Goal: Task Accomplishment & Management: Manage account settings

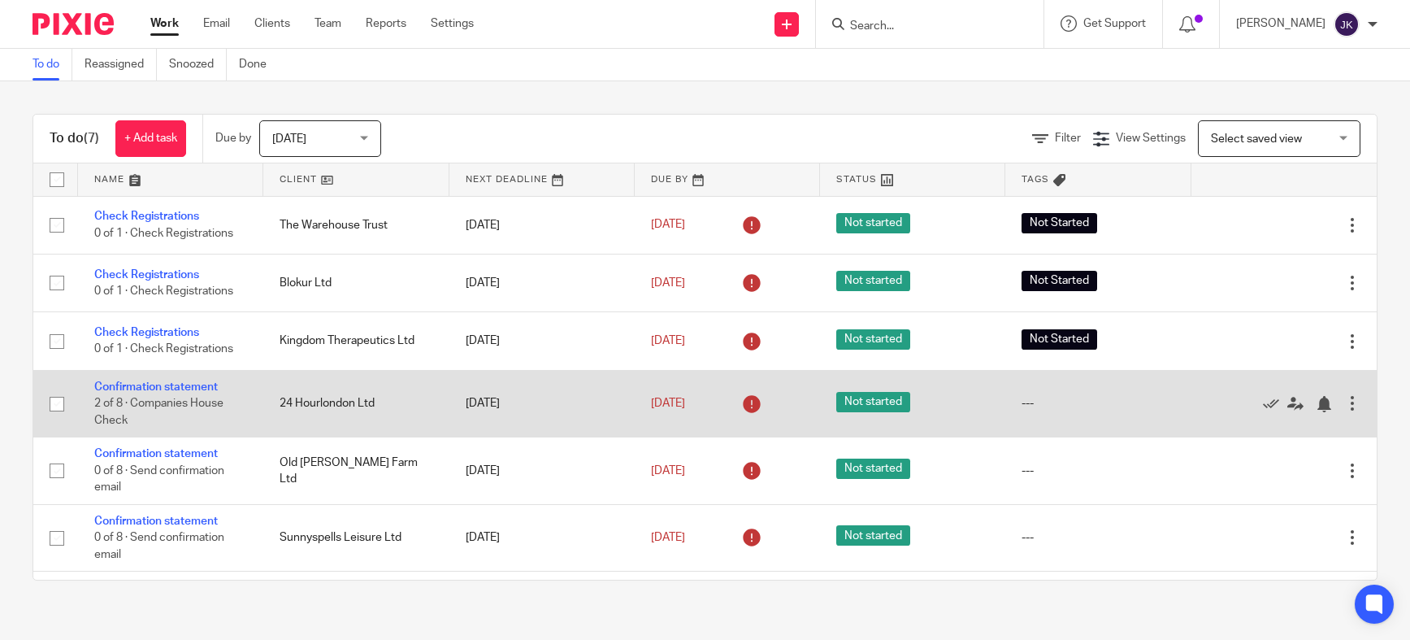
scroll to position [59, 0]
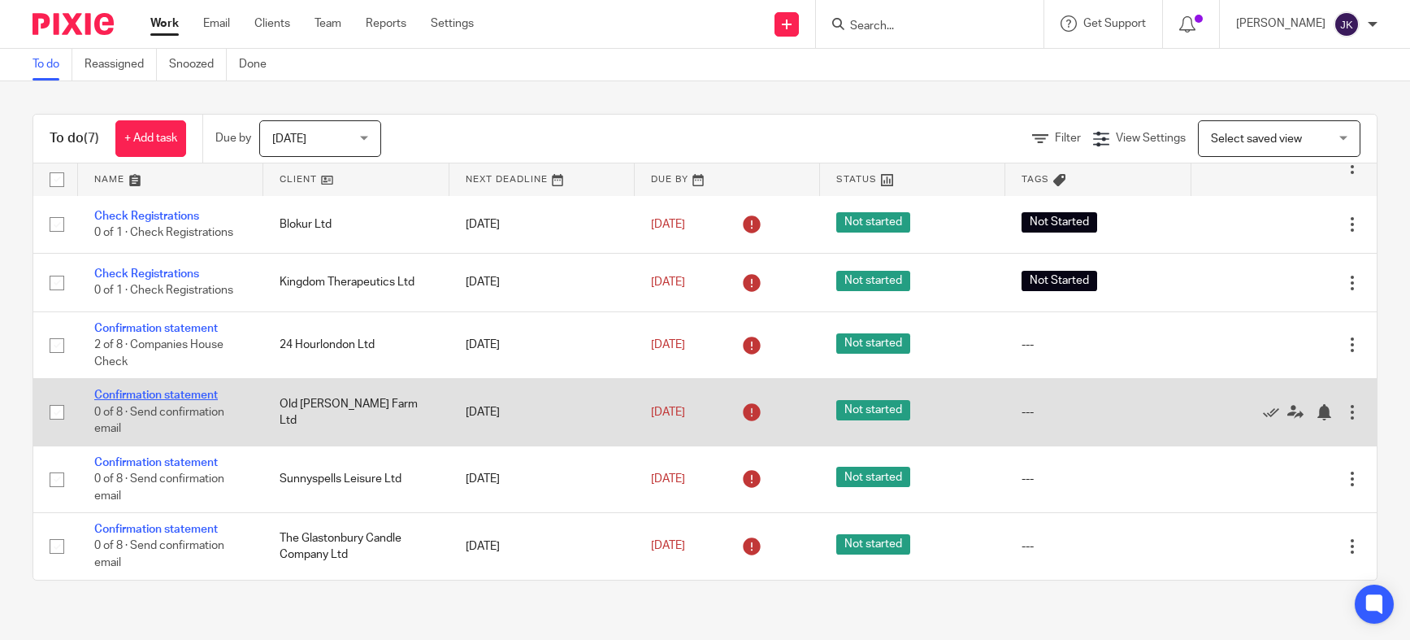
click at [174, 399] on link "Confirmation statement" at bounding box center [156, 394] width 124 height 11
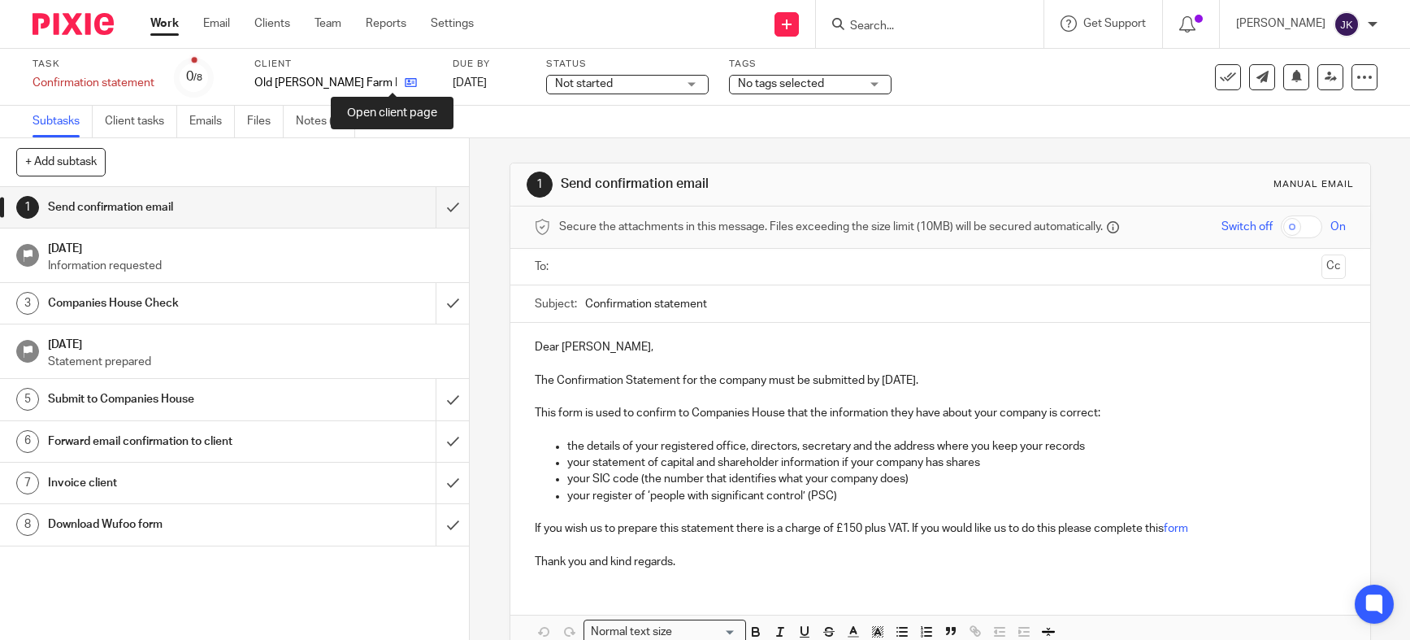
click at [405, 89] on icon at bounding box center [411, 82] width 12 height 12
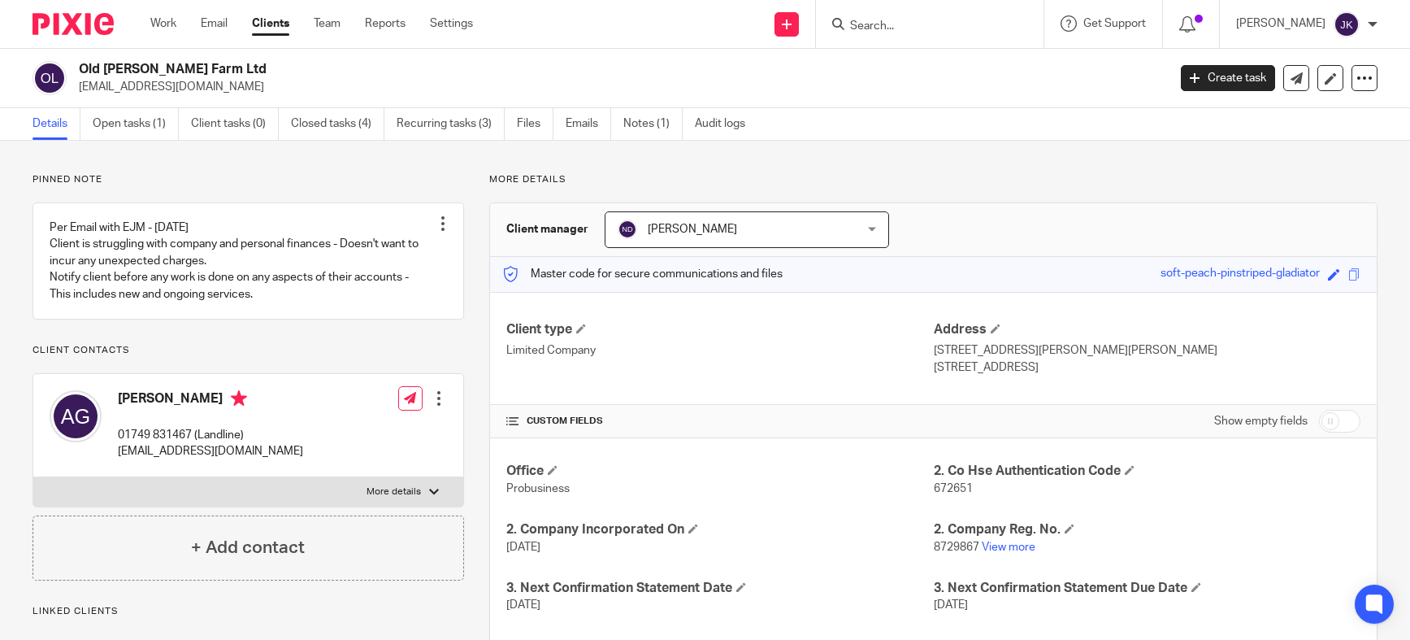
click at [1007, 539] on p "8729867 View more" at bounding box center [1147, 547] width 427 height 16
click at [1006, 542] on link "View more" at bounding box center [1009, 546] width 54 height 11
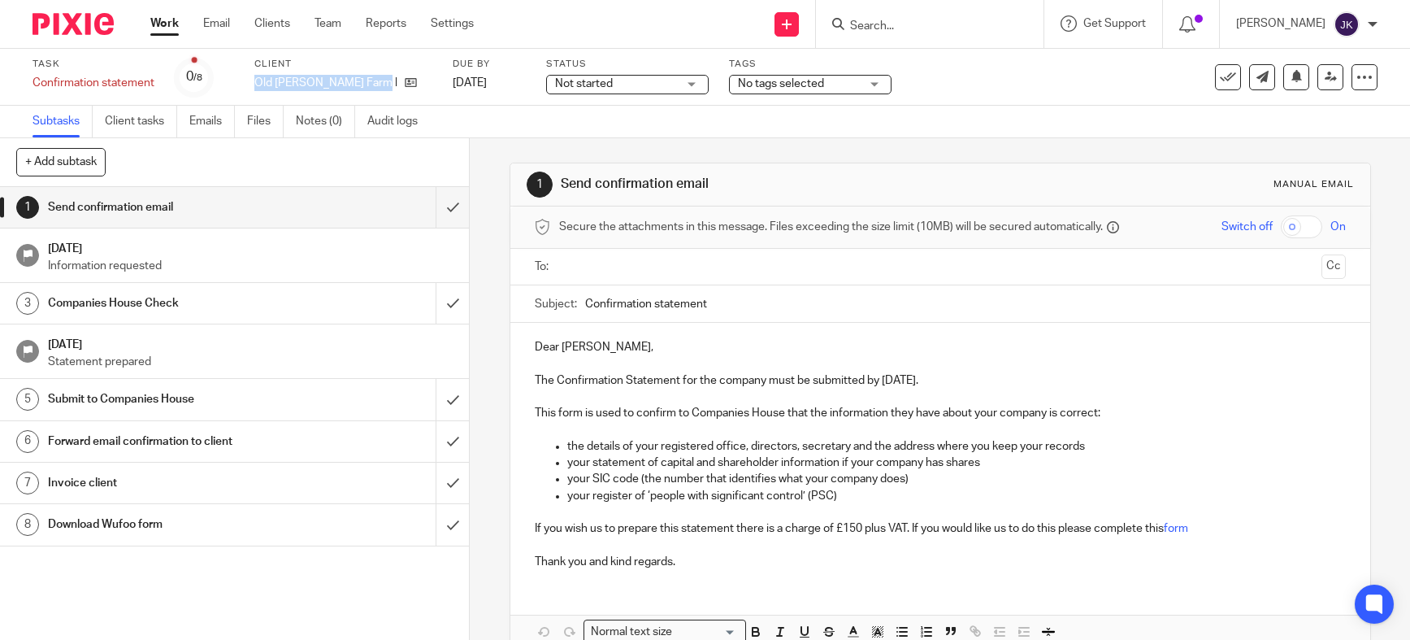
drag, startPoint x: 377, startPoint y: 84, endPoint x: 250, endPoint y: 82, distance: 126.8
click at [250, 82] on div "Task Confirmation statement Save Confirmation statement 0 /8 Client Old Westbro…" at bounding box center [593, 77] width 1121 height 39
copy p "Old [PERSON_NAME] Farm Ltd"
click at [585, 304] on input "Confirmation statement" at bounding box center [965, 303] width 761 height 37
paste input "Old [PERSON_NAME] Farm Ltd"
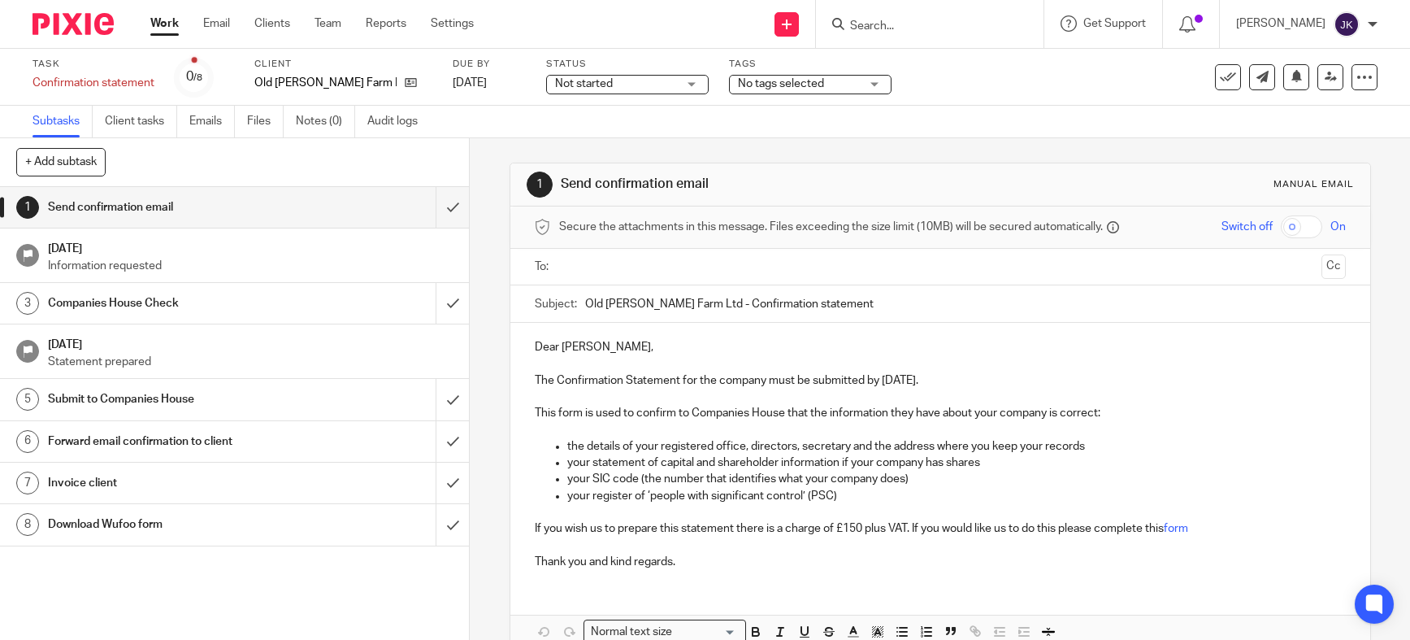
type input "Old Westbrook Farm Ltd - Confirmation statement"
click at [596, 272] on input "text" at bounding box center [940, 267] width 750 height 19
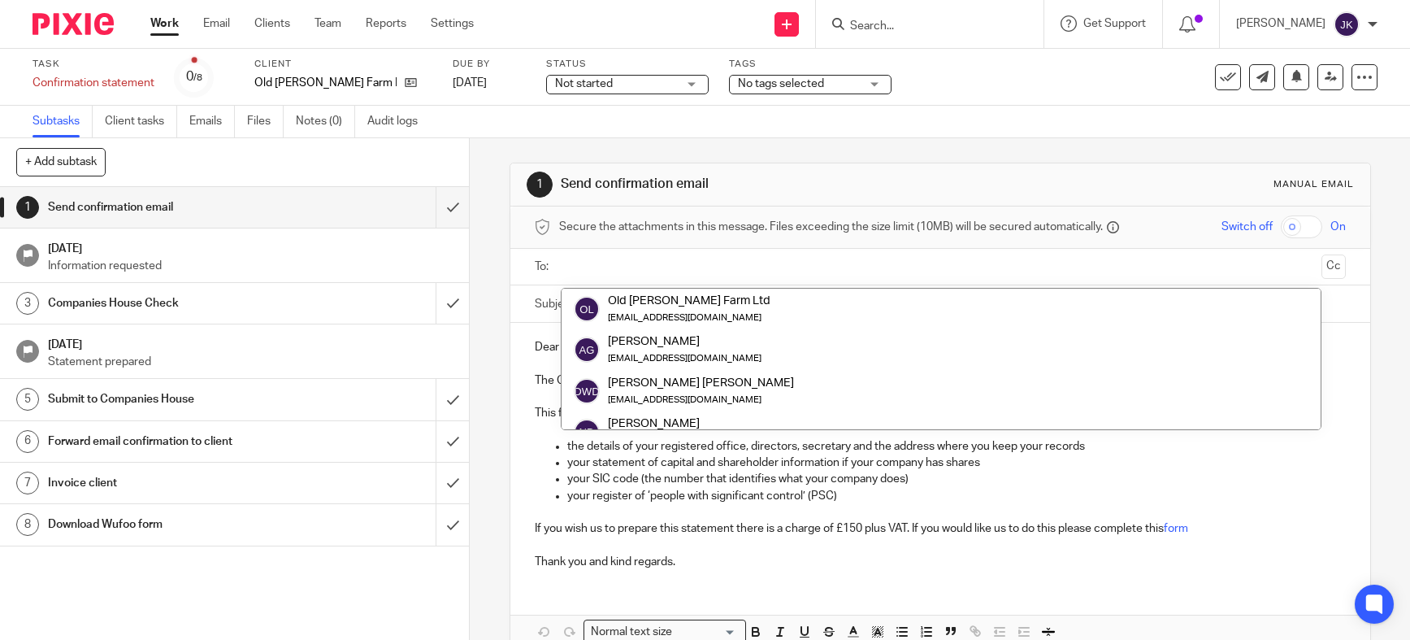
paste input "judithmrandel@gmail.com"
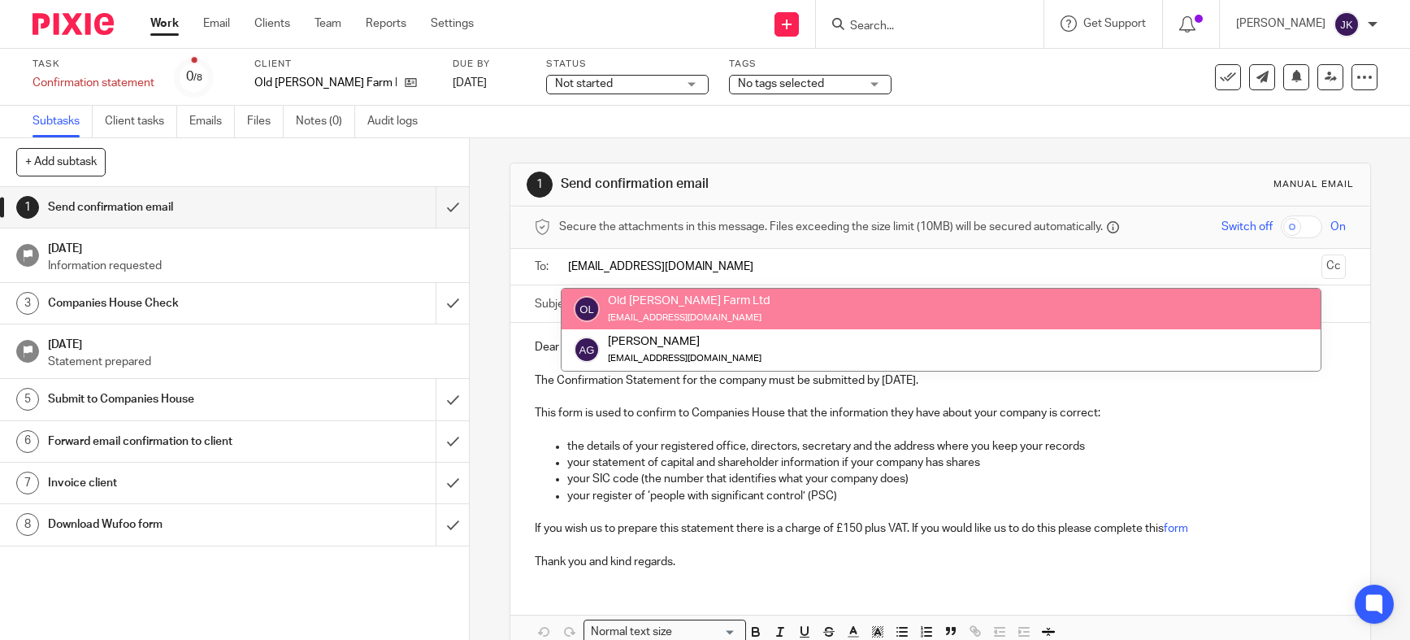
type input "judithmrandel@gmail.com"
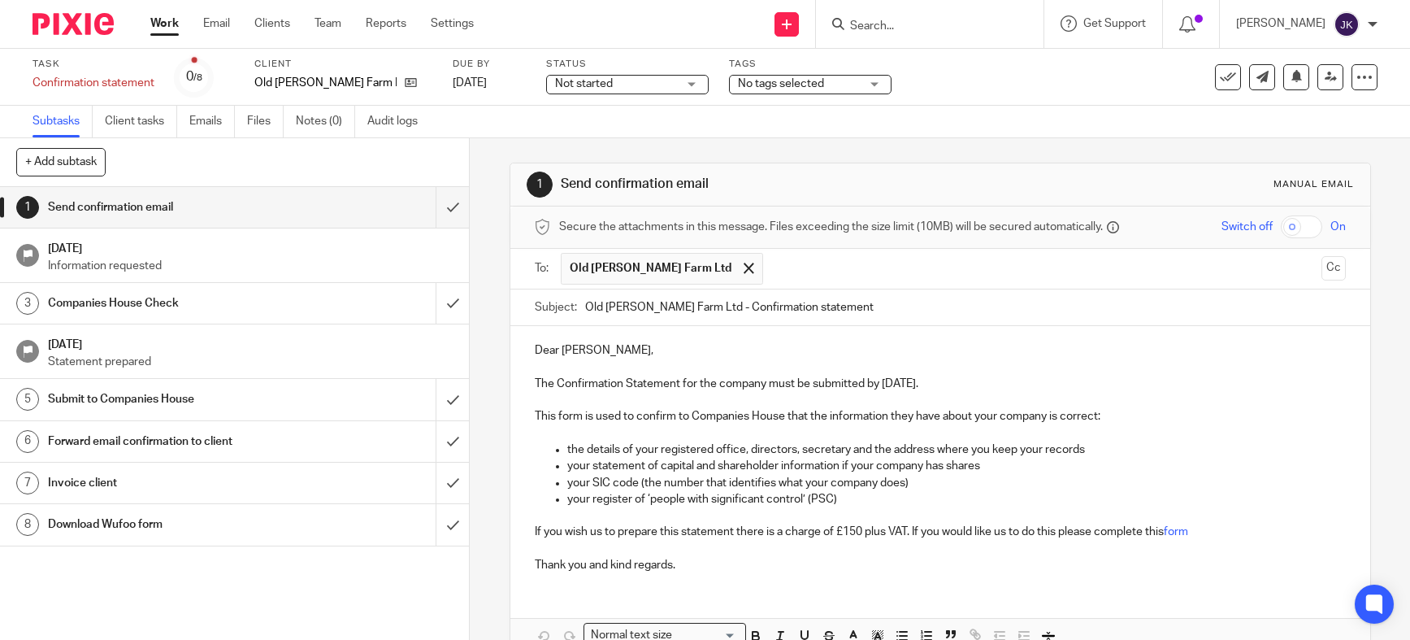
click at [592, 350] on p "Dear Antony," at bounding box center [940, 350] width 811 height 16
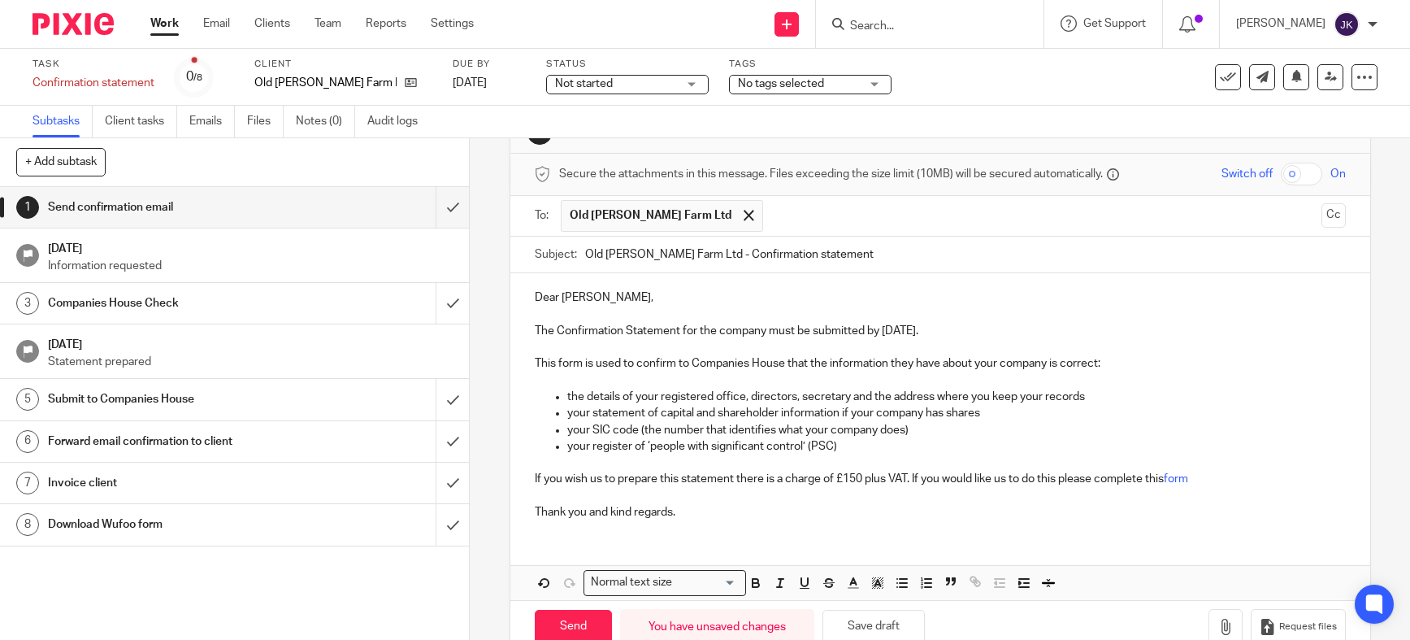
scroll to position [81, 0]
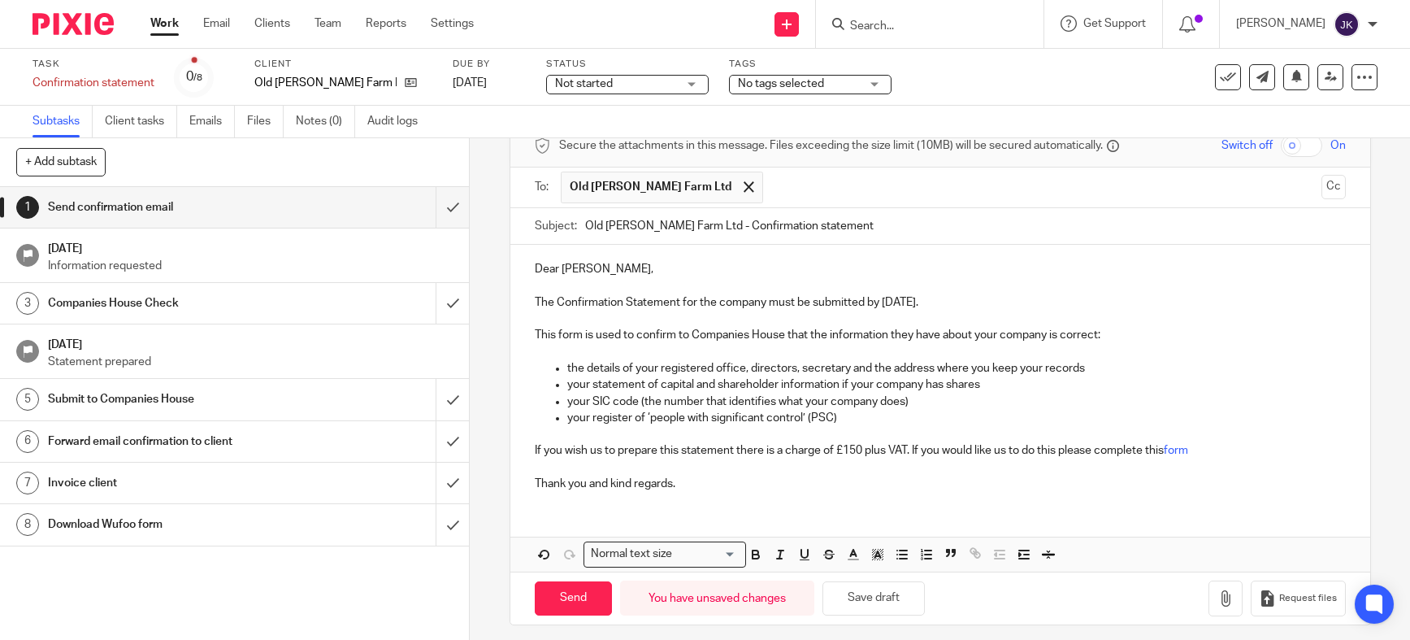
click at [646, 502] on div "Dear Judith, The Confirmation Statement for the company must be submitted by 25…" at bounding box center [940, 374] width 860 height 259
click at [713, 484] on p "Thank you and kind regards." at bounding box center [940, 484] width 811 height 16
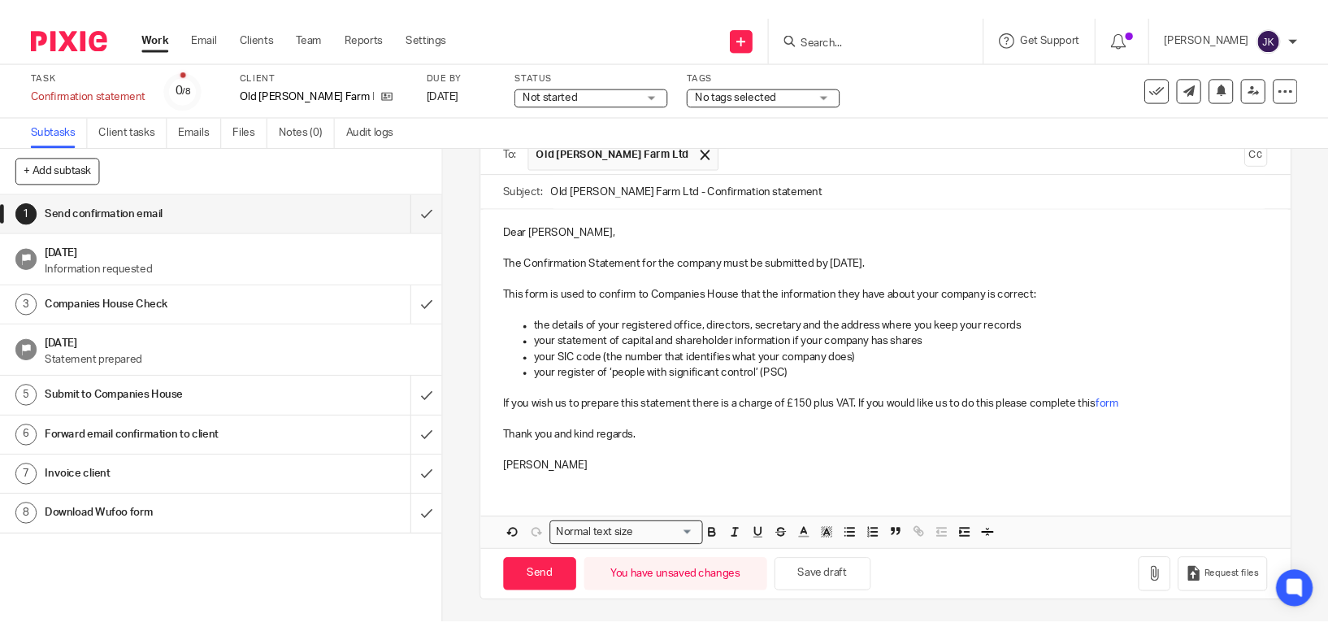
scroll to position [124, 0]
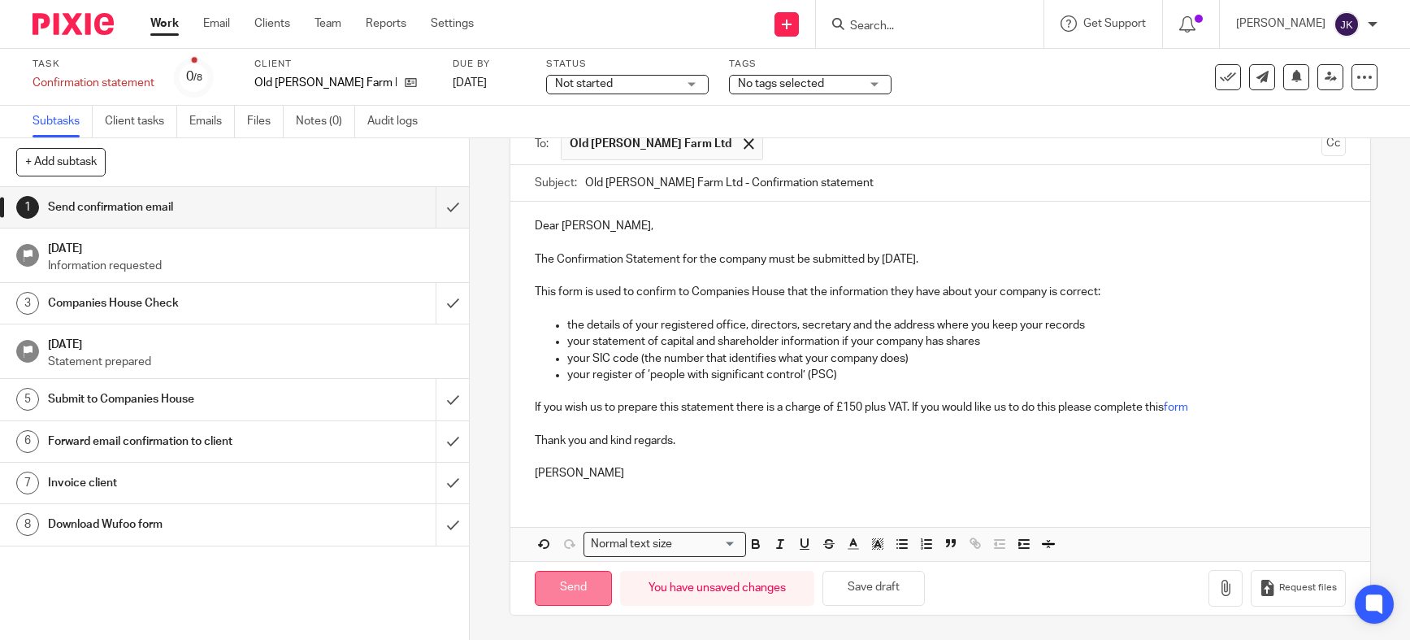
click at [583, 587] on input "Send" at bounding box center [573, 588] width 77 height 35
type input "Sent"
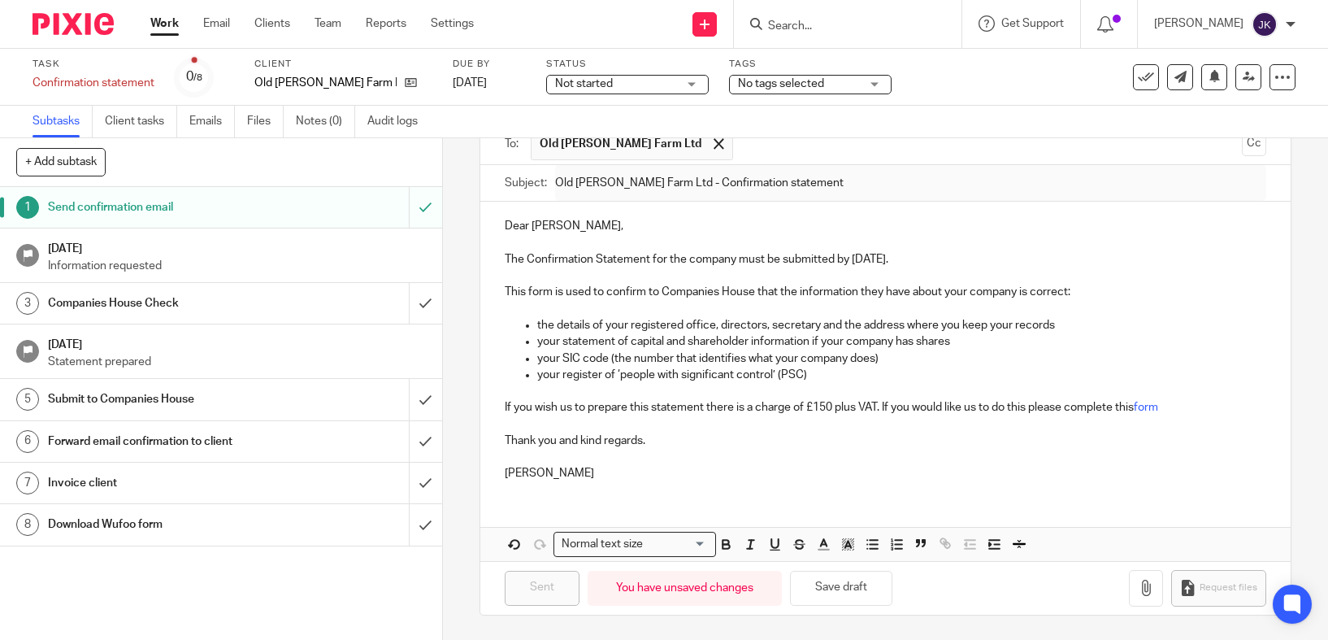
click at [173, 28] on link "Work" at bounding box center [164, 23] width 28 height 16
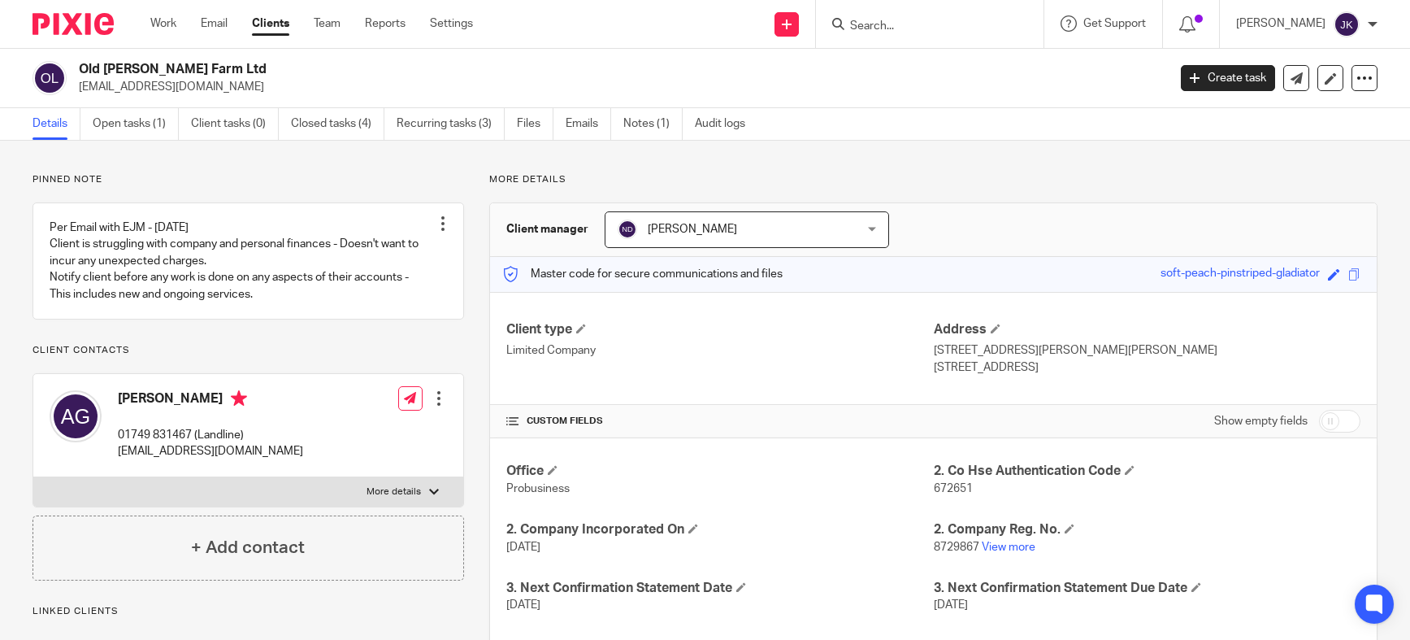
drag, startPoint x: 229, startPoint y: 88, endPoint x: 80, endPoint y: 87, distance: 149.6
click at [80, 87] on p "[EMAIL_ADDRESS][DOMAIN_NAME]" at bounding box center [618, 87] width 1078 height 16
copy p "[EMAIL_ADDRESS][DOMAIN_NAME]"
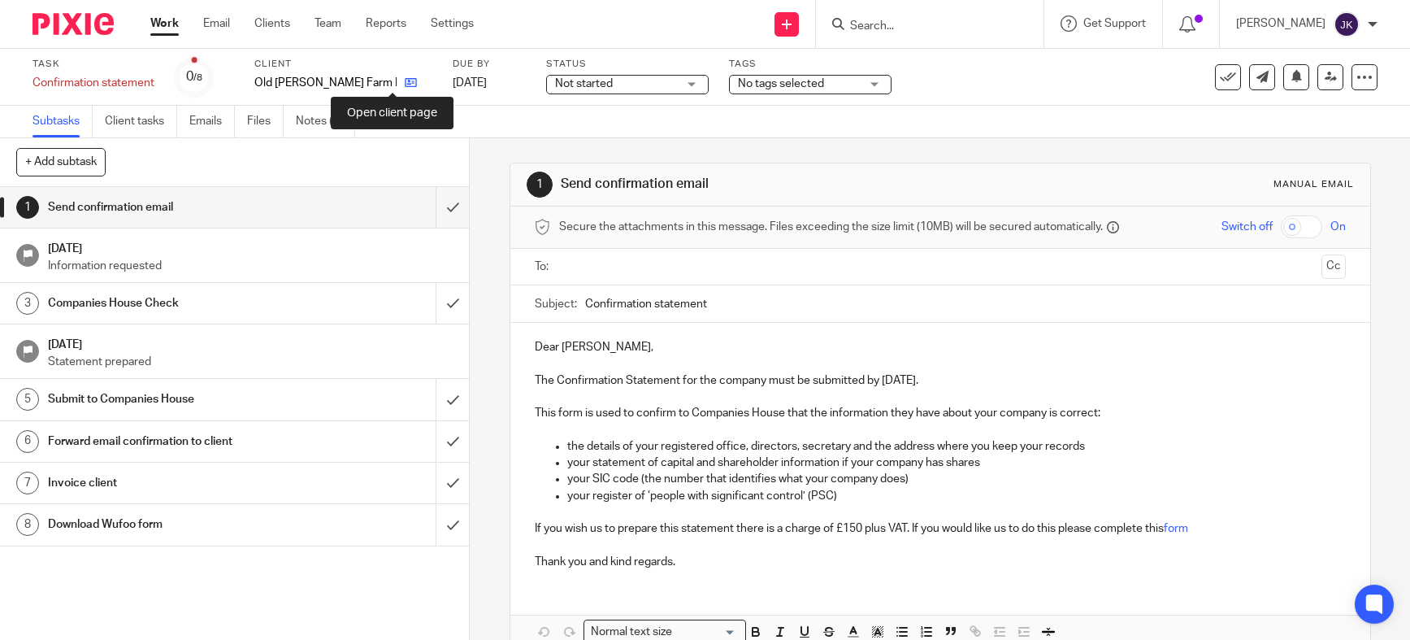
click at [405, 84] on icon at bounding box center [411, 82] width 12 height 12
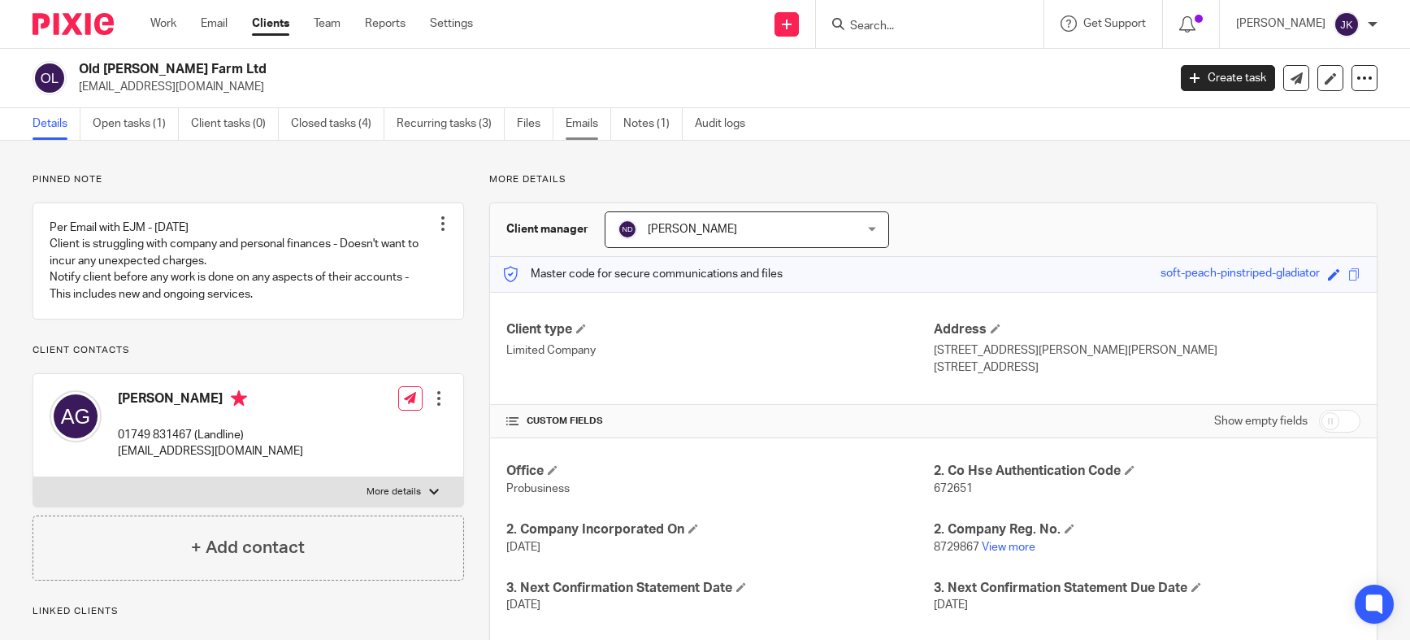
click at [584, 127] on link "Emails" at bounding box center [589, 124] width 46 height 32
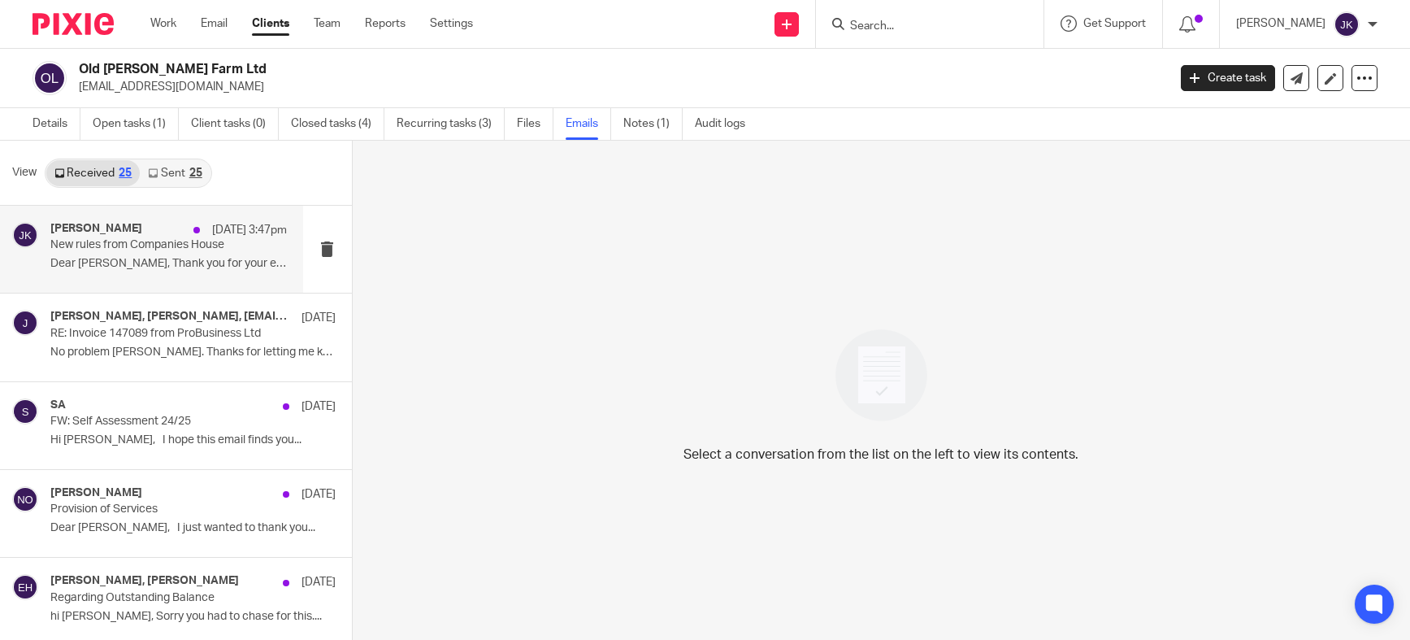
click at [167, 254] on div "Johanne Kassardjian 13 Oct 3:47pm New rules from Companies House Dear Johanne, …" at bounding box center [168, 249] width 237 height 54
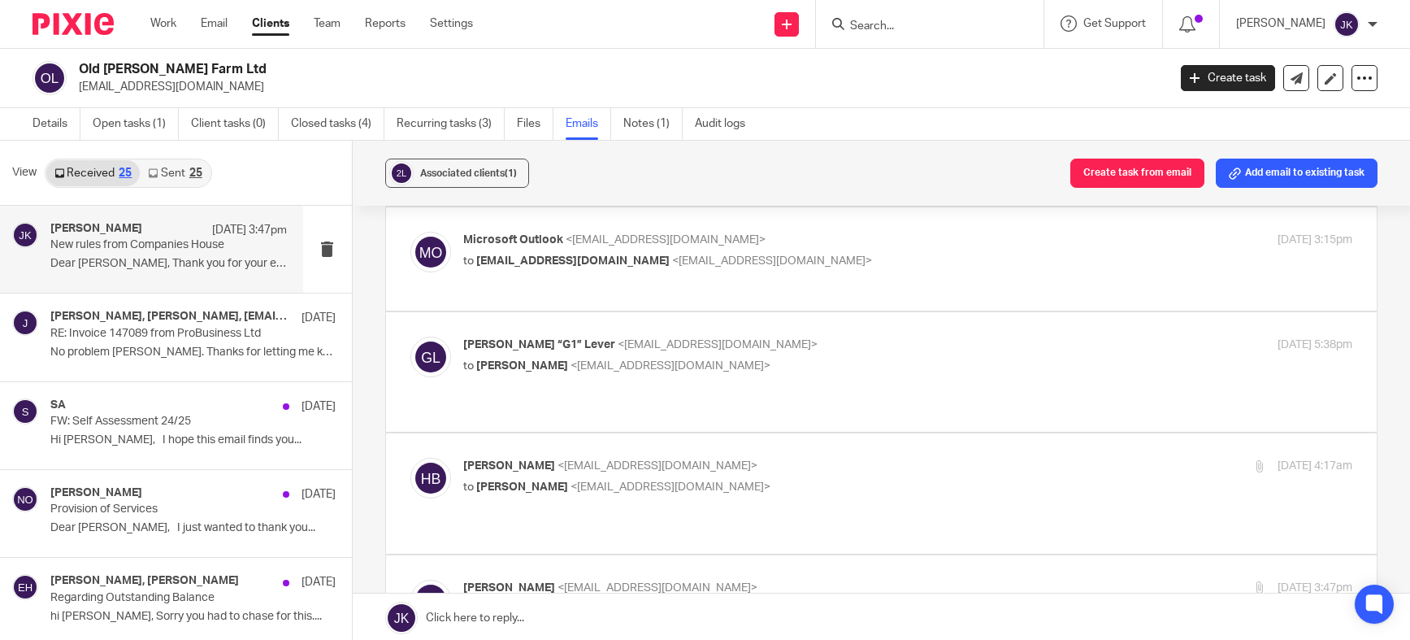
scroll to position [1951, 0]
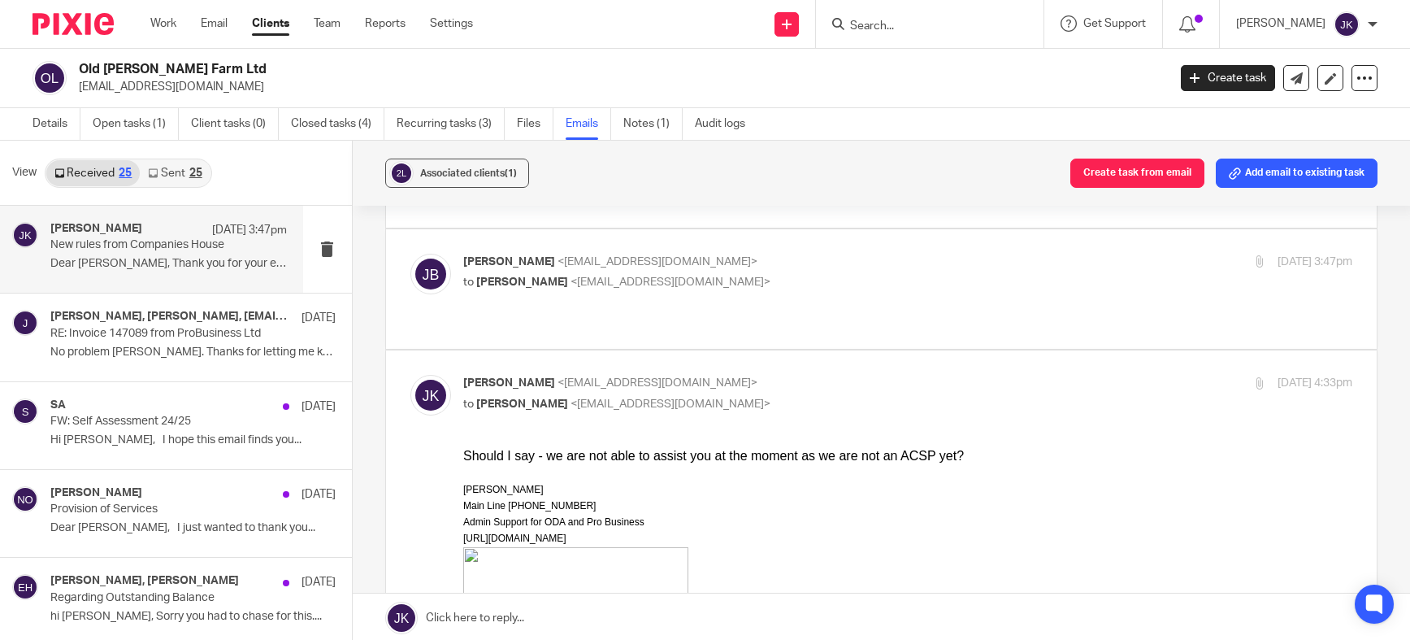
click at [656, 141] on div "Associated clients (1) Create task from email Add email to existing task" at bounding box center [882, 173] width 1058 height 65
click at [658, 119] on link "Notes (1)" at bounding box center [652, 124] width 59 height 32
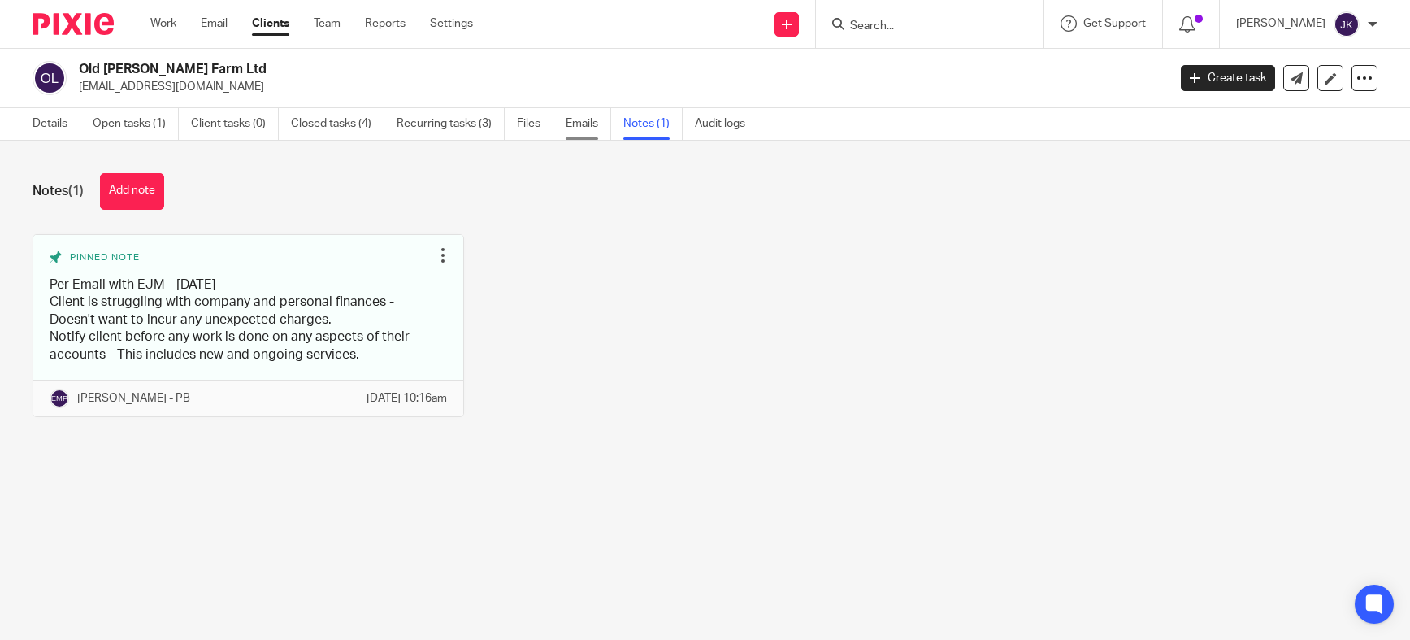
click at [603, 122] on link "Emails" at bounding box center [589, 124] width 46 height 32
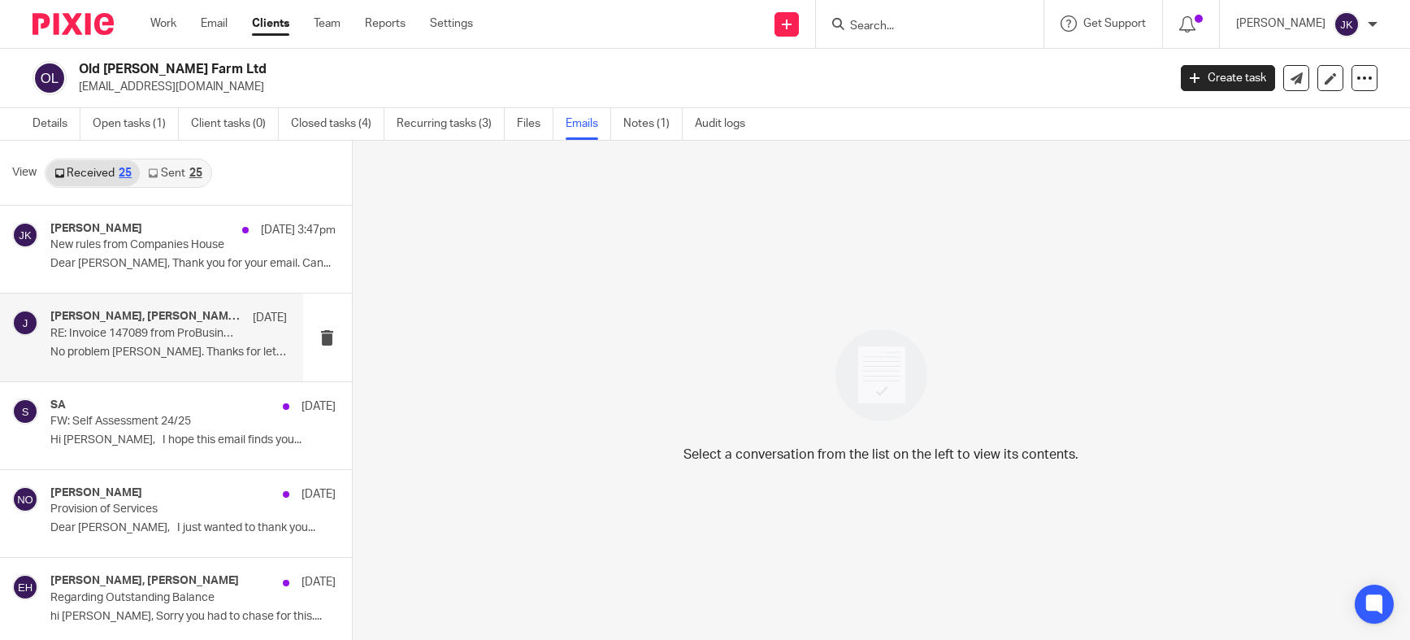
click at [198, 365] on div "Judith Randel, Johanne Kassardjian, judithmrandel@gmail.com 21 Aug RE: Invoice …" at bounding box center [151, 336] width 303 height 87
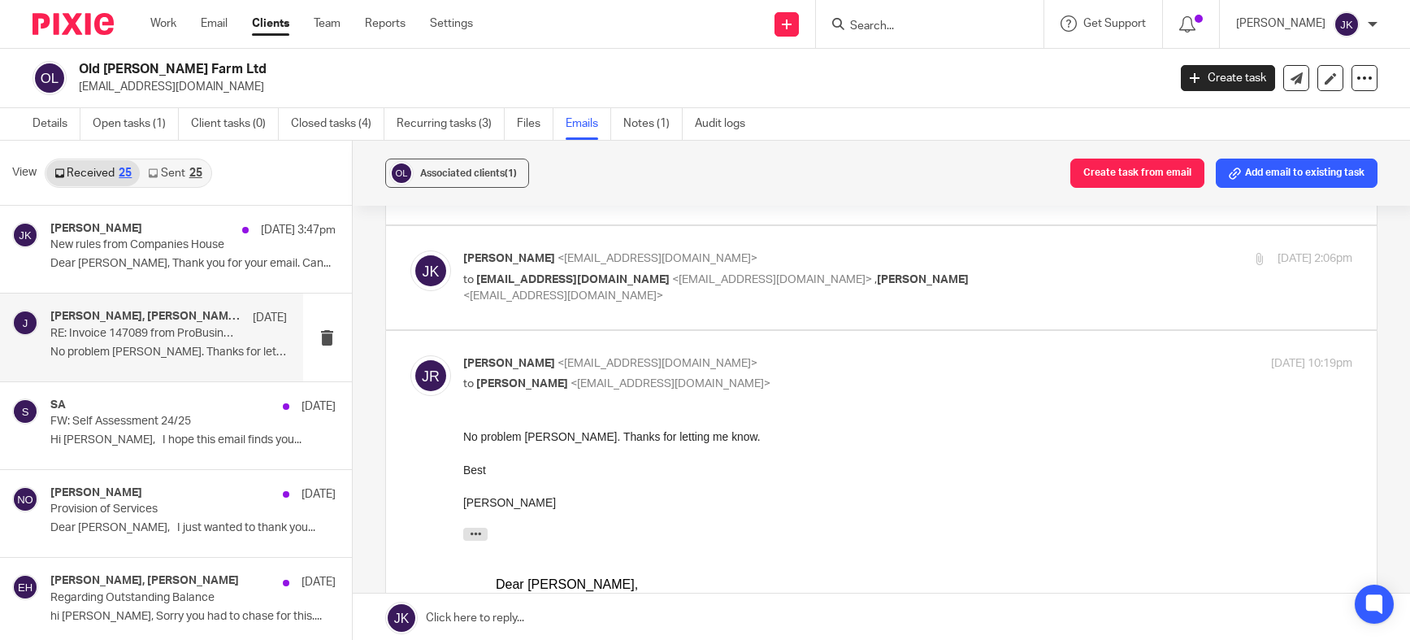
scroll to position [244, 0]
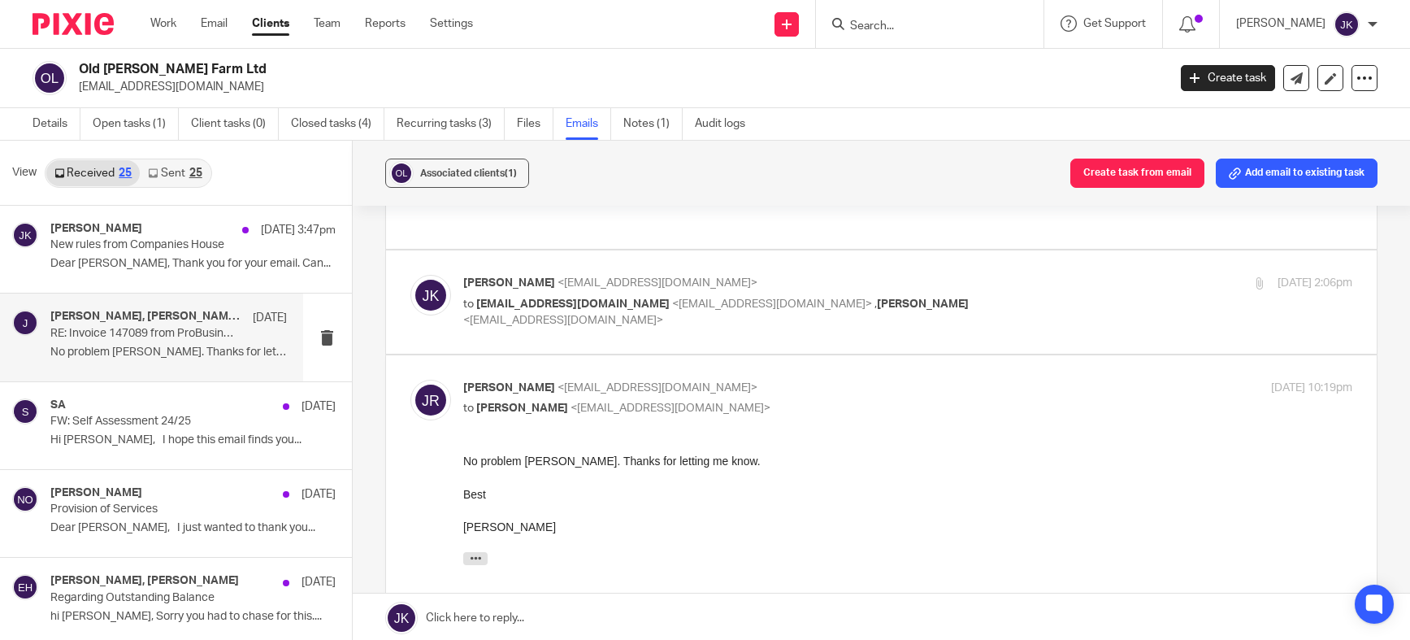
click at [681, 312] on div "Johanne Kassardjian <johannekassardjian@probusinessuk.com> to judithmrandel@gma…" at bounding box center [881, 302] width 942 height 54
click at [659, 315] on label at bounding box center [881, 301] width 991 height 103
click at [410, 275] on input "checkbox" at bounding box center [410, 274] width 1 height 1
checkbox input "true"
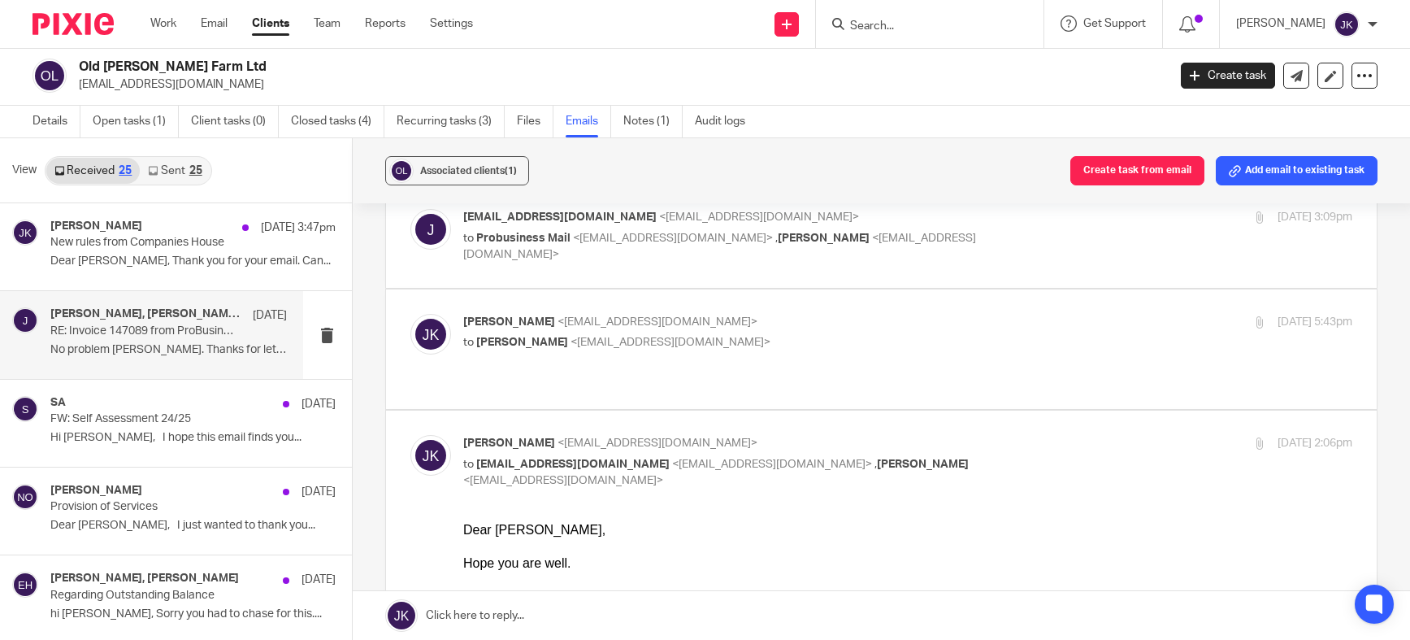
scroll to position [0, 0]
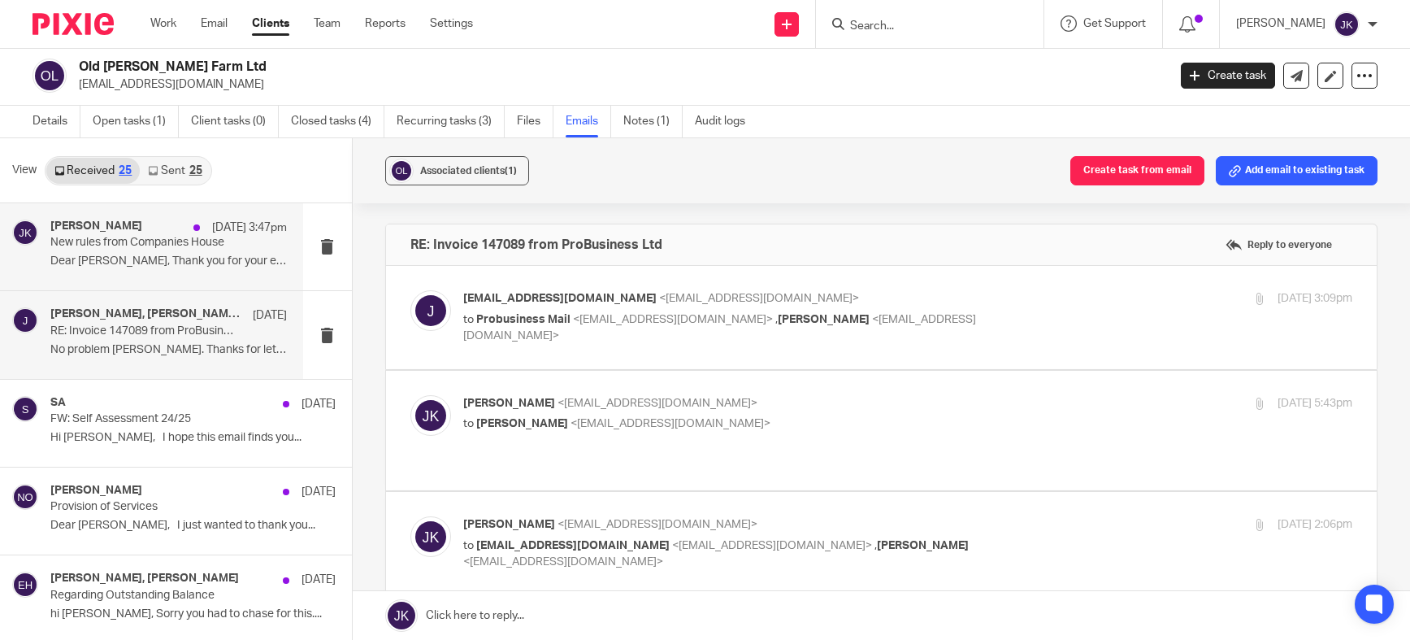
click at [202, 254] on div "Johanne Kassardjian 13 Oct 3:47pm New rules from Companies House Dear Johanne, …" at bounding box center [168, 246] width 237 height 54
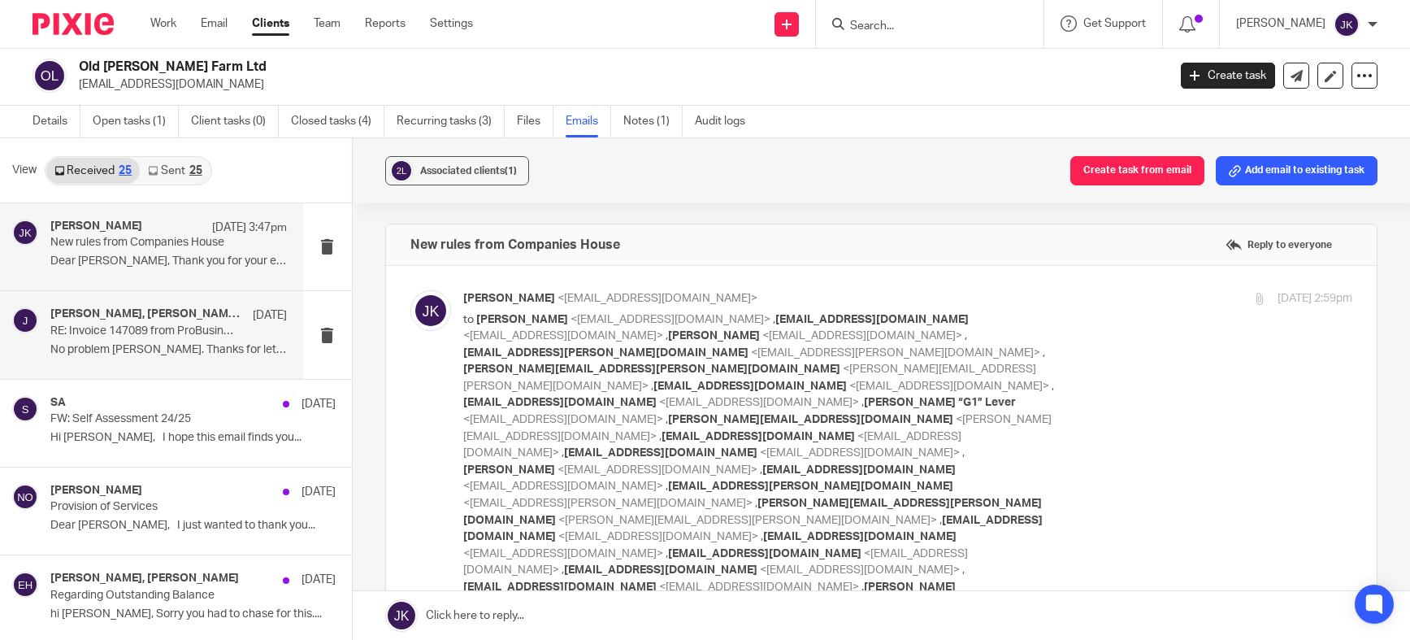
click at [167, 319] on h4 "Judith Randel, Johanne Kassardjian, judithmrandel@gmail.com" at bounding box center [147, 314] width 194 height 14
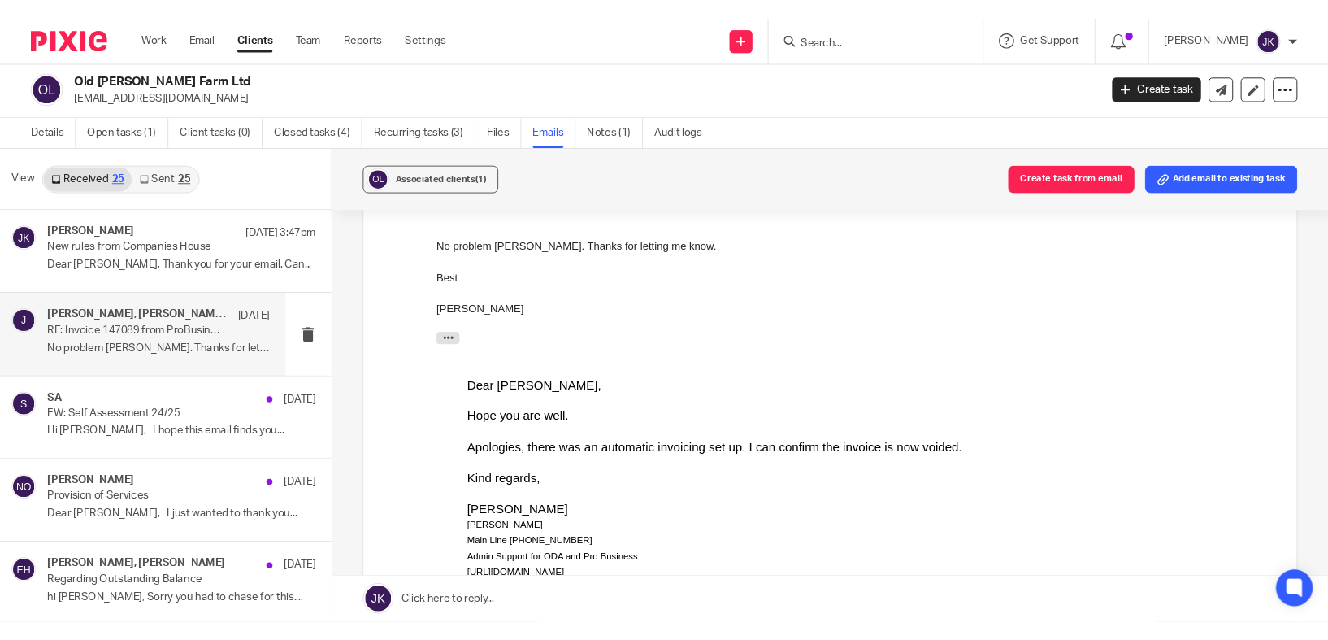
scroll to position [415, 0]
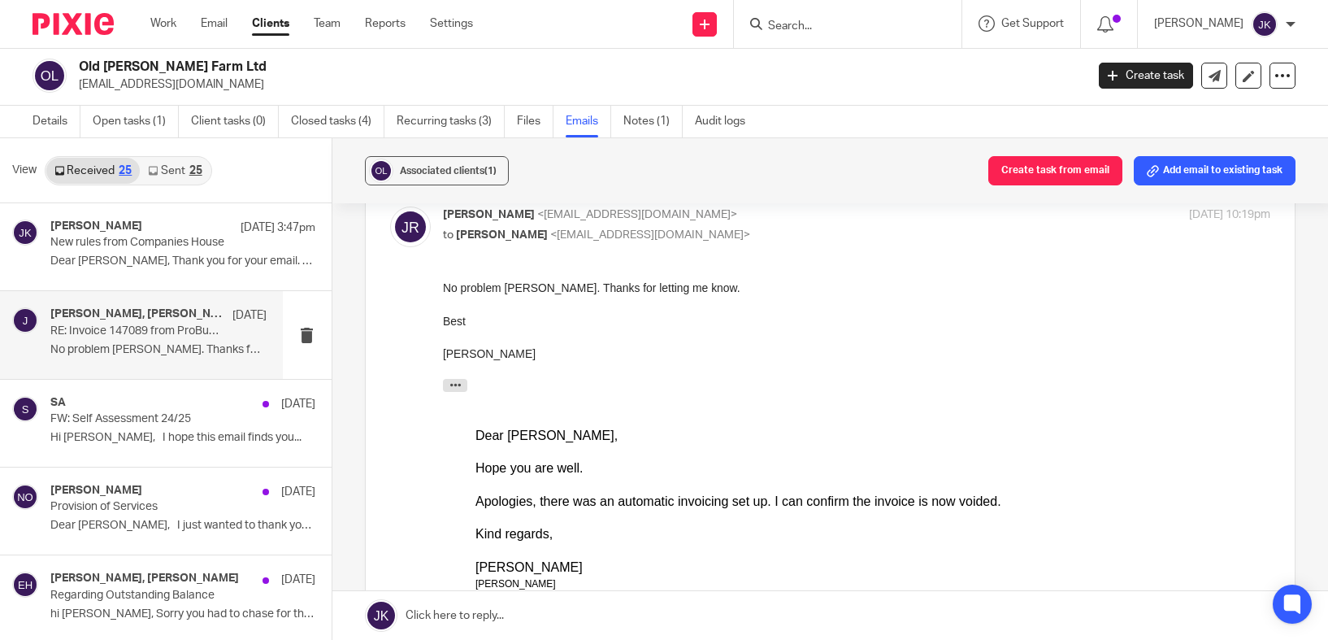
click at [803, 25] on input "Search" at bounding box center [840, 27] width 146 height 15
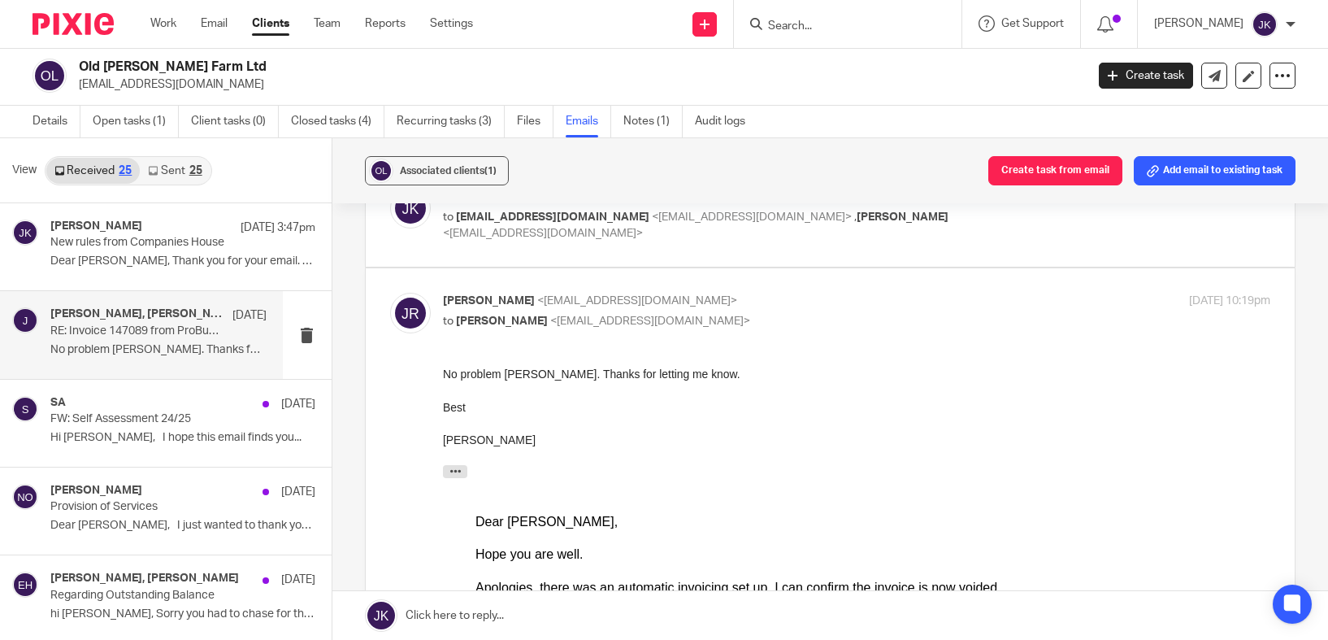
scroll to position [325, 0]
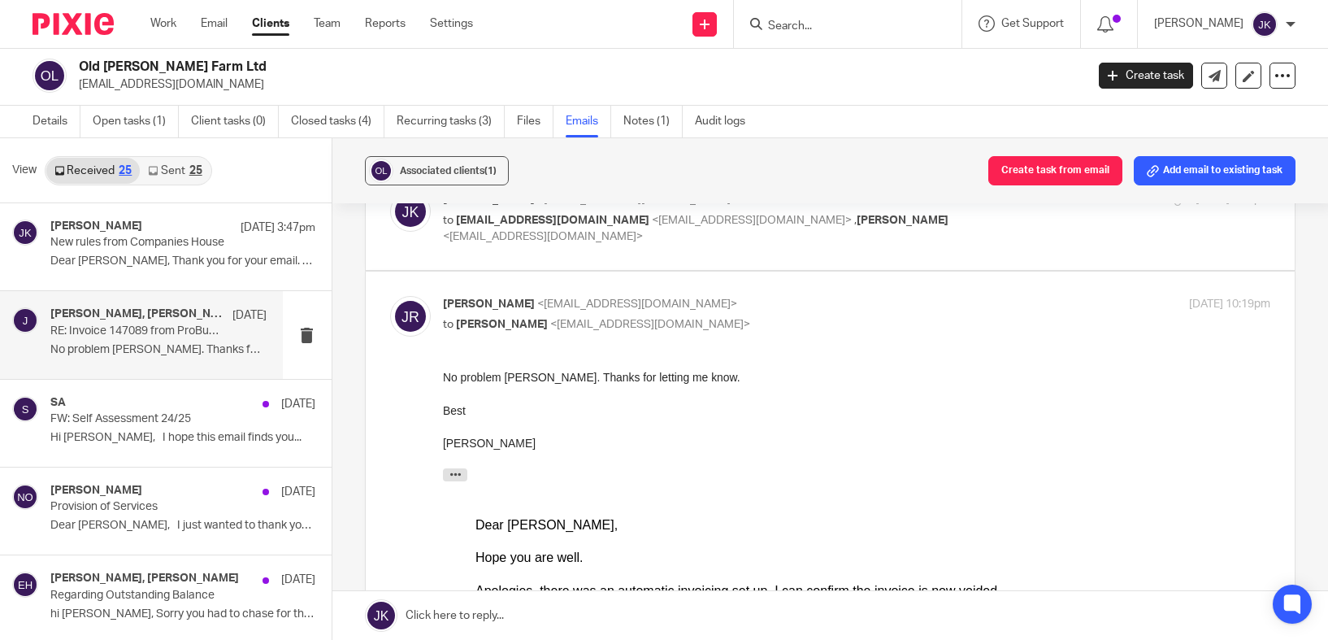
click at [827, 33] on input "Search" at bounding box center [840, 27] width 146 height 15
type input "nigel cock"
click at [784, 73] on link at bounding box center [864, 63] width 202 height 24
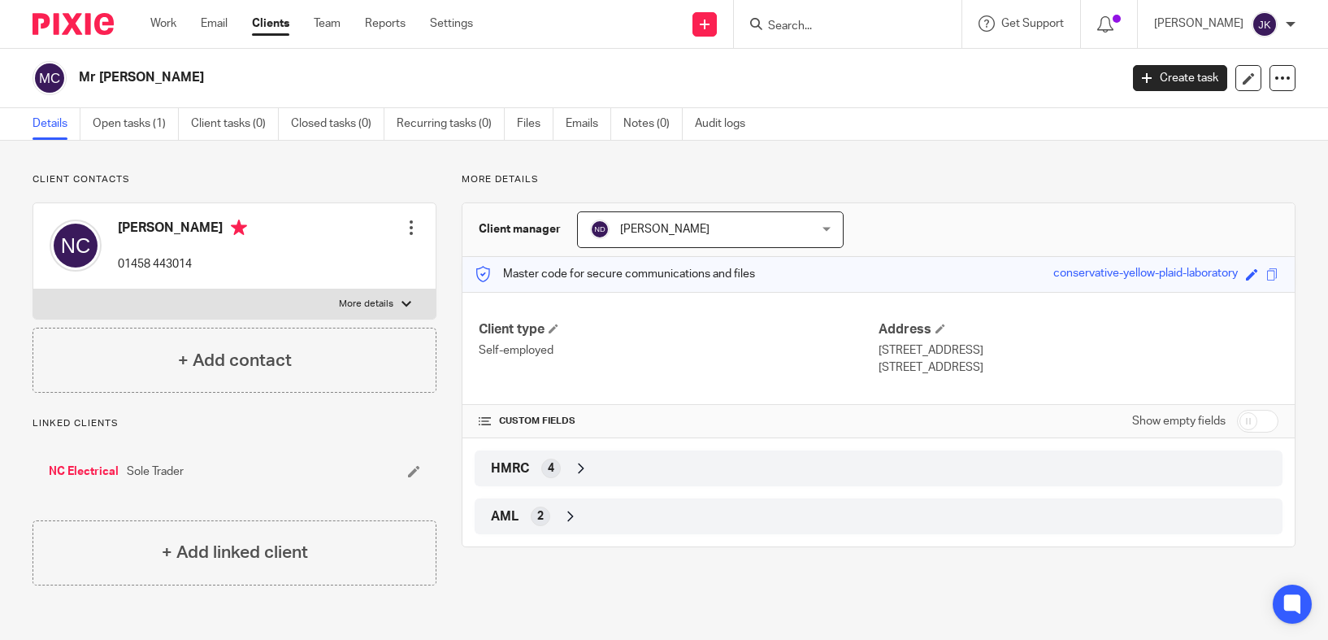
drag, startPoint x: 186, startPoint y: 74, endPoint x: 98, endPoint y: 85, distance: 88.4
click at [98, 85] on h2 "Mr [PERSON_NAME]" at bounding box center [491, 77] width 824 height 17
drag, startPoint x: 97, startPoint y: 82, endPoint x: 188, endPoint y: 76, distance: 91.3
click at [188, 76] on h2 "Mr [PERSON_NAME]" at bounding box center [491, 77] width 824 height 17
drag, startPoint x: 185, startPoint y: 77, endPoint x: 107, endPoint y: 82, distance: 78.2
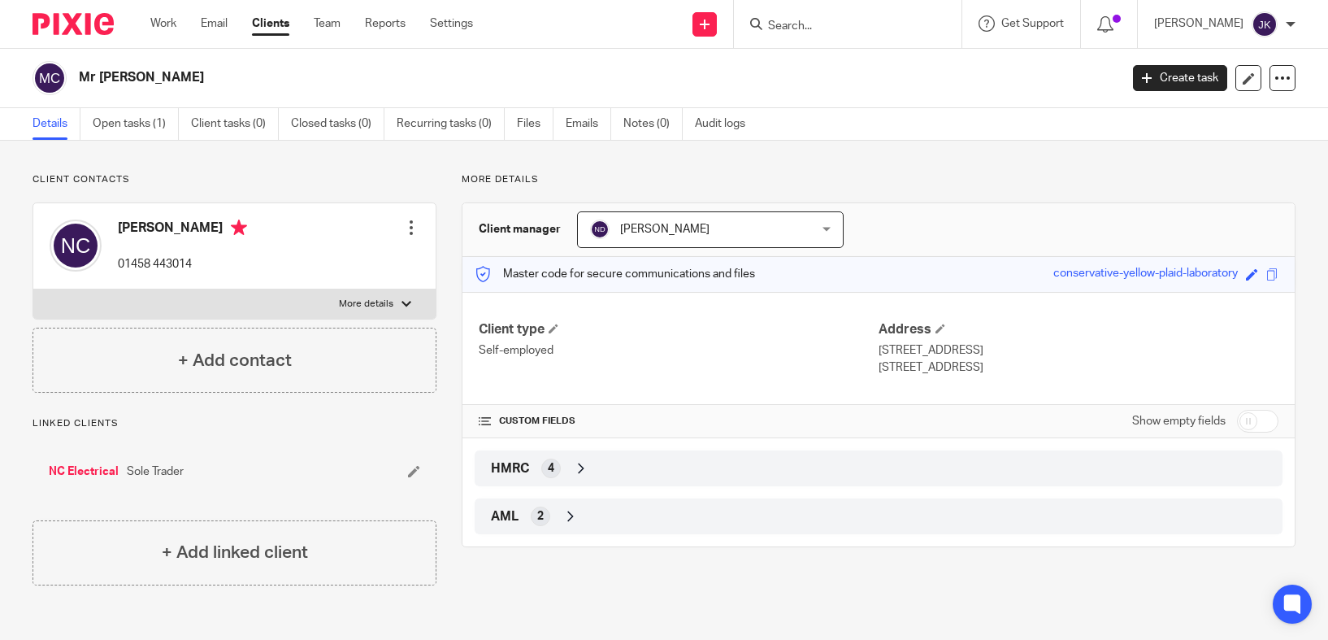
click at [107, 82] on h2 "Mr [PERSON_NAME]" at bounding box center [491, 77] width 824 height 17
copy main "[PERSON_NAME] Create task Update from Companies House Export data Merge Archive…"
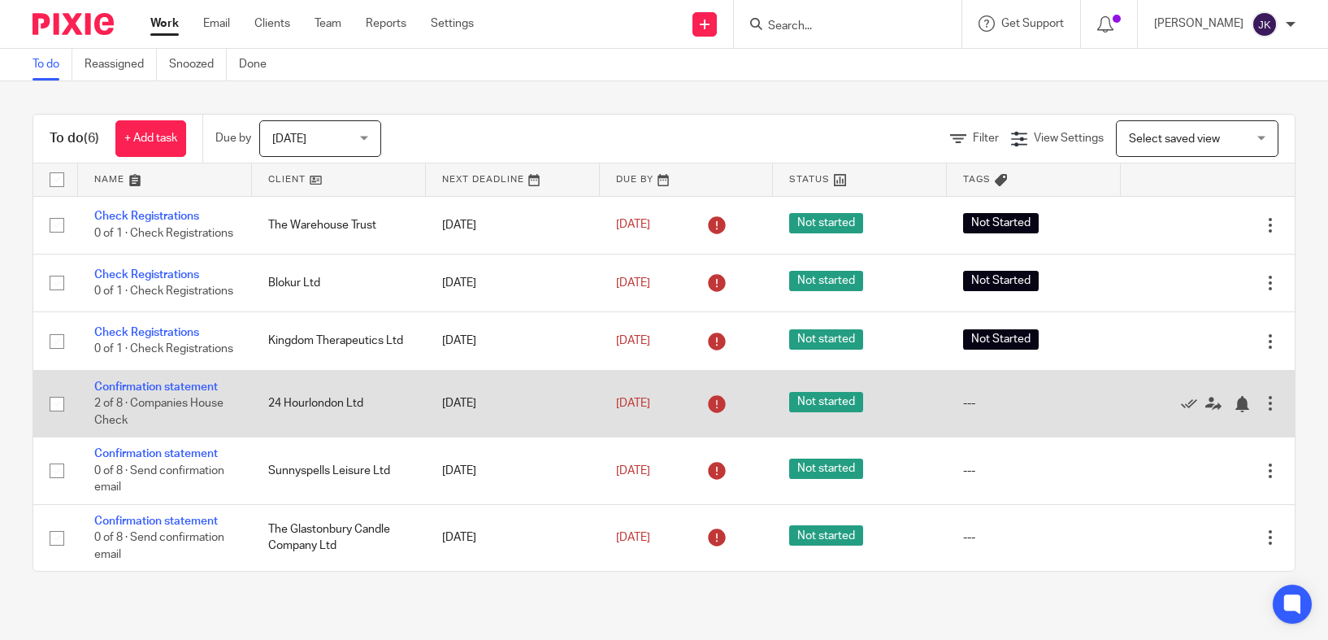
scroll to position [18, 0]
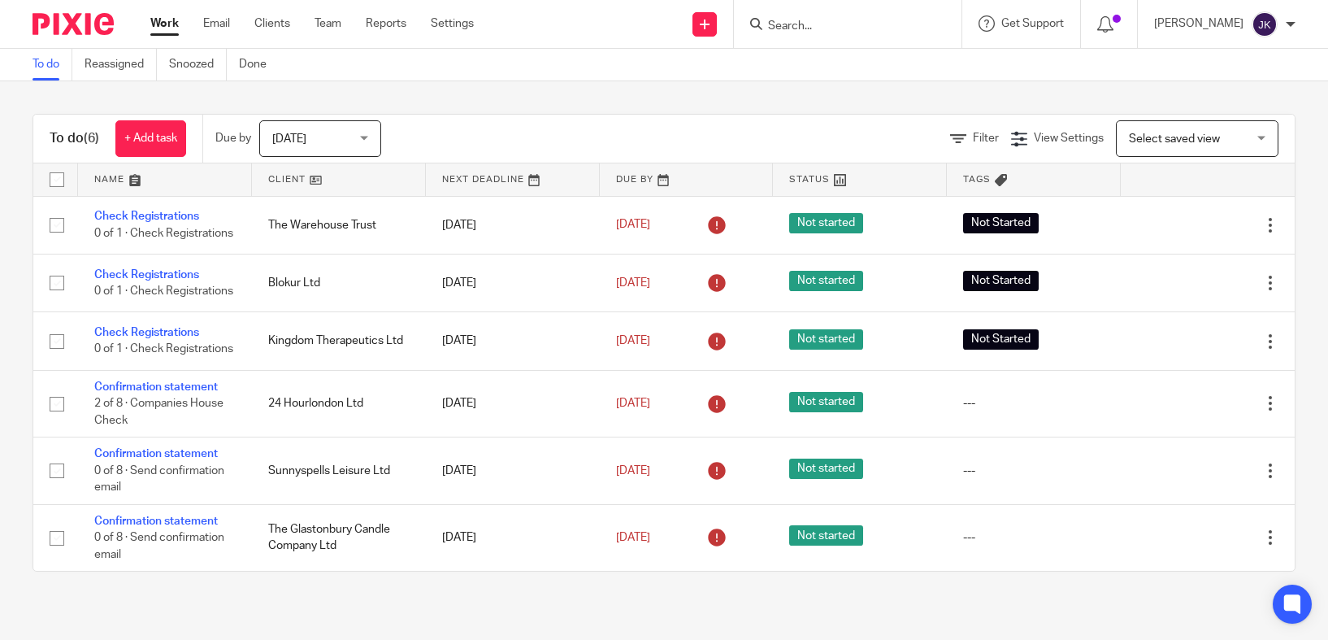
click at [334, 145] on span "[DATE]" at bounding box center [315, 138] width 86 height 34
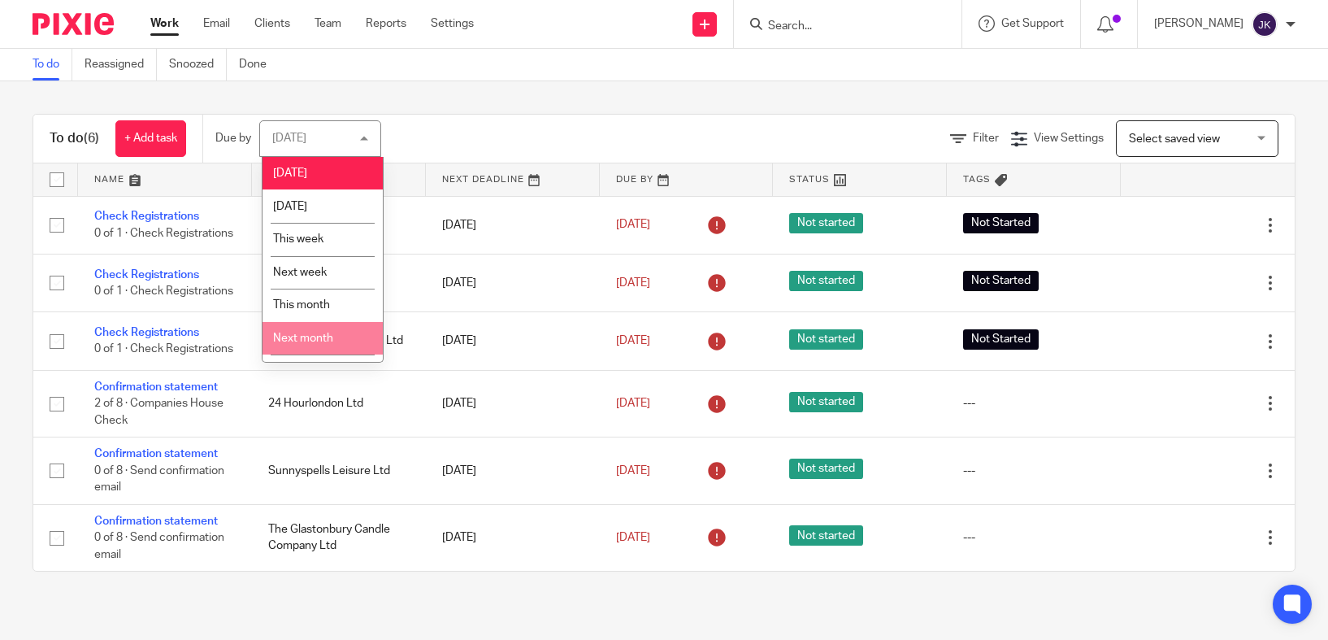
scroll to position [26, 0]
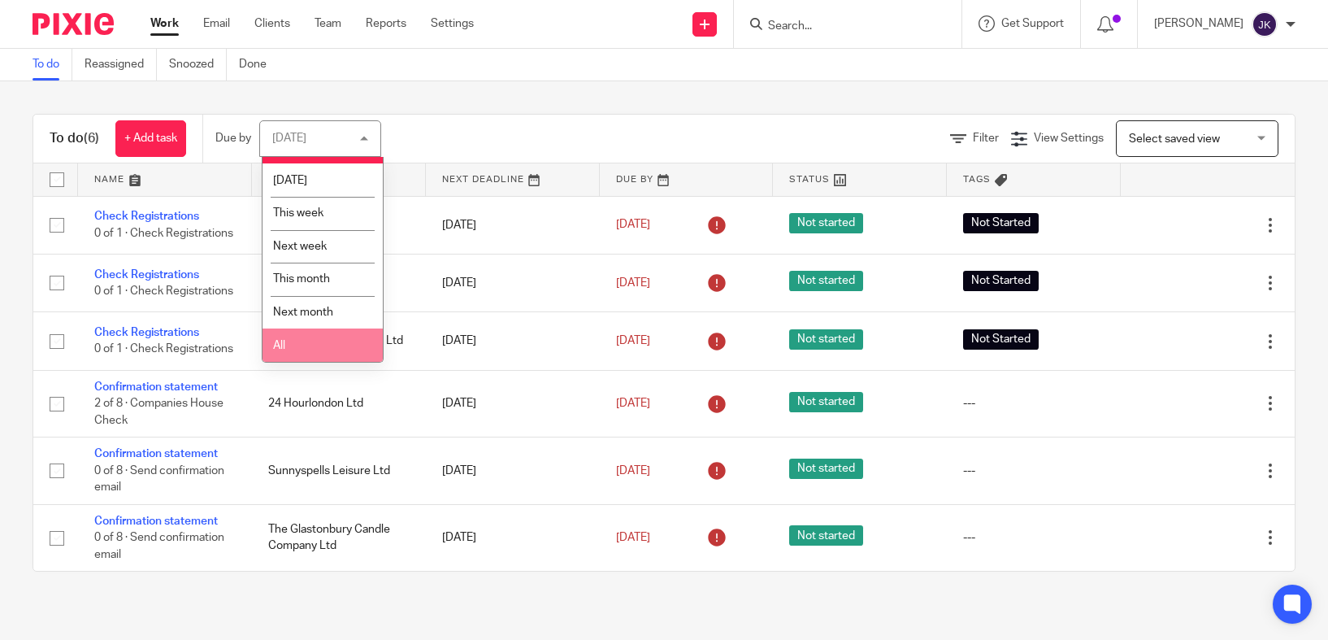
click at [328, 343] on li "All" at bounding box center [323, 344] width 120 height 33
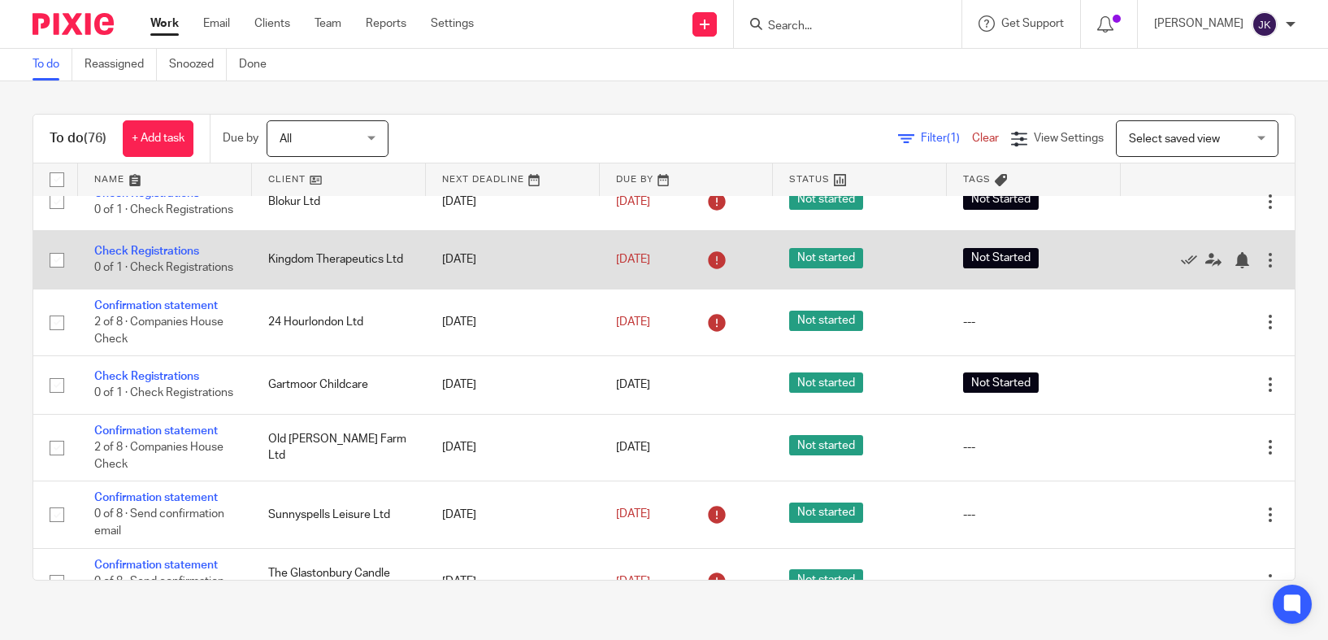
scroll to position [163, 0]
